Goal: Information Seeking & Learning: Learn about a topic

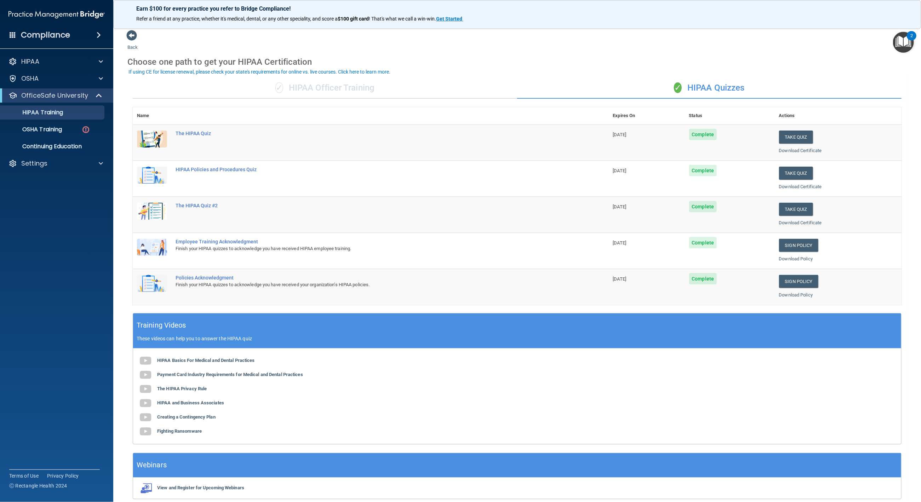
click at [890, 197] on td "Take Quiz Download Certificate" at bounding box center [838, 215] width 127 height 36
click at [57, 129] on p "OSHA Training" at bounding box center [33, 129] width 57 height 7
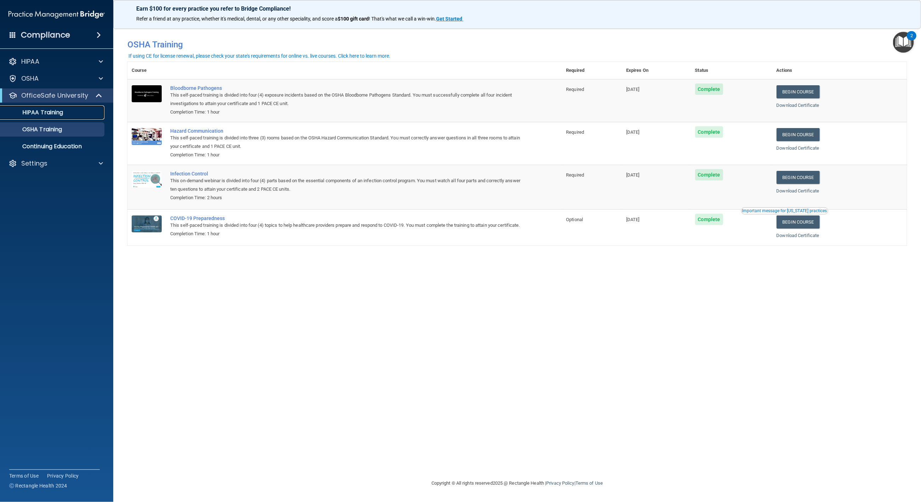
click at [51, 116] on p "HIPAA Training" at bounding box center [34, 112] width 58 height 7
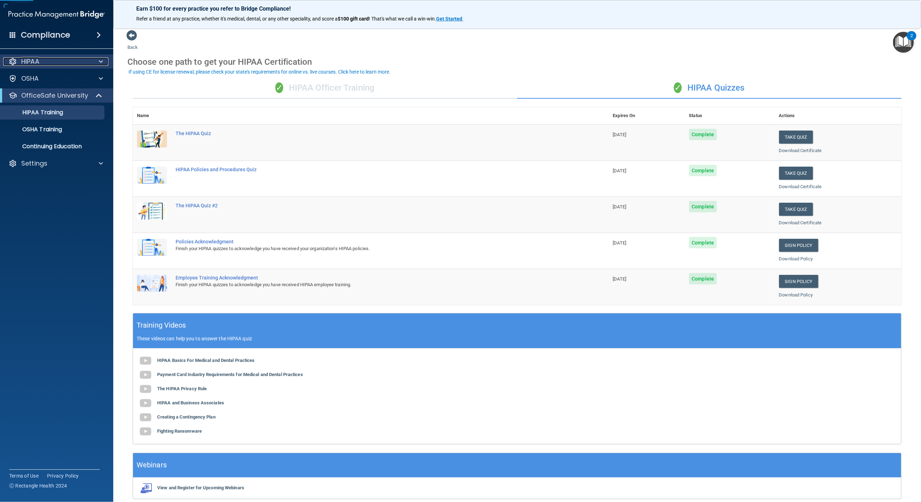
click at [34, 64] on p "HIPAA" at bounding box center [30, 61] width 18 height 8
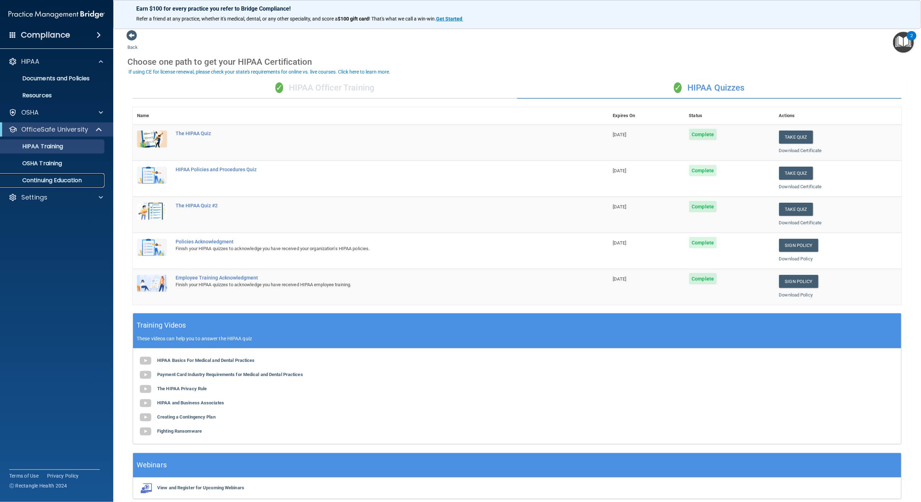
click at [38, 177] on p "Continuing Education" at bounding box center [53, 180] width 97 height 7
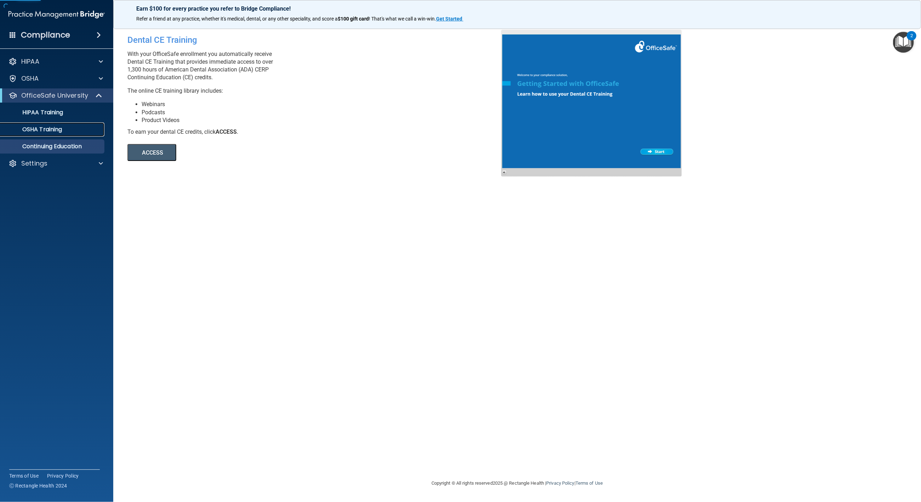
click at [52, 134] on link "OSHA Training" at bounding box center [49, 129] width 112 height 14
